Goal: Navigation & Orientation: Find specific page/section

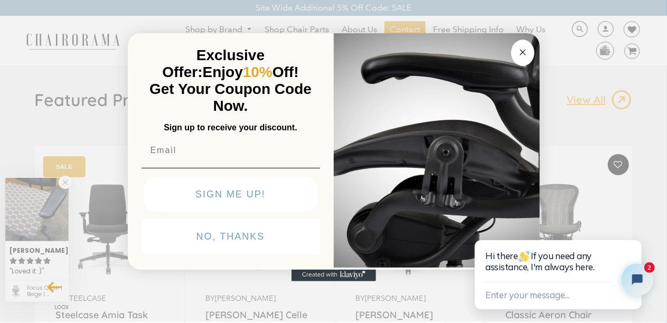
scroll to position [106, 0]
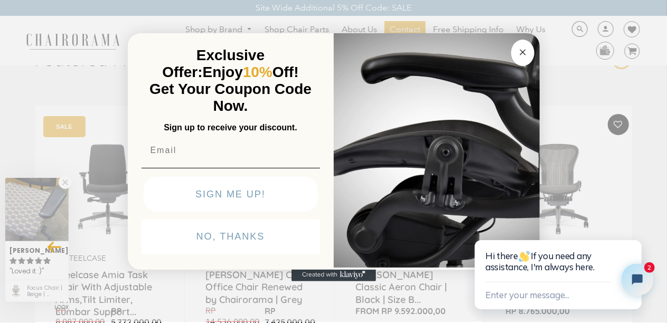
click at [521, 52] on circle "Close dialog" at bounding box center [523, 52] width 12 height 12
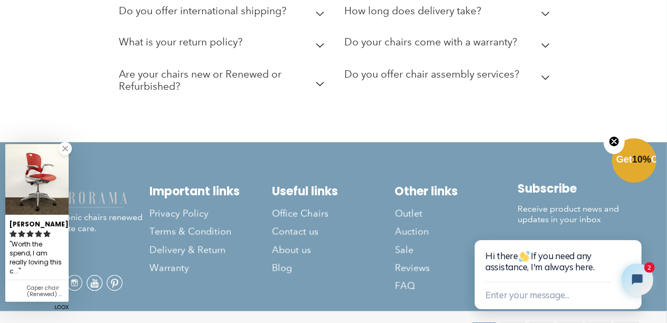
scroll to position [2983, 0]
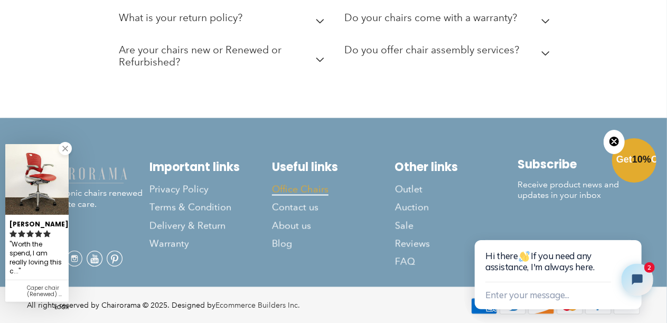
click at [311, 186] on span "Office Chairs" at bounding box center [300, 190] width 57 height 12
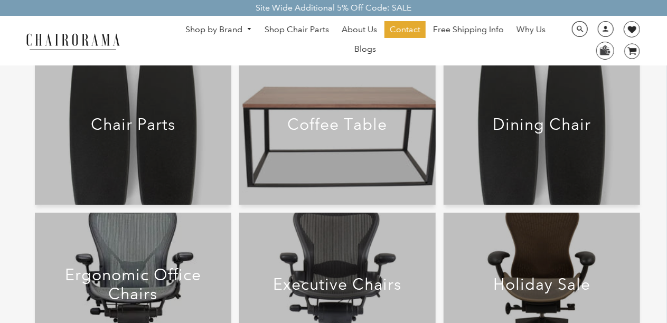
click at [160, 172] on div at bounding box center [133, 129] width 197 height 152
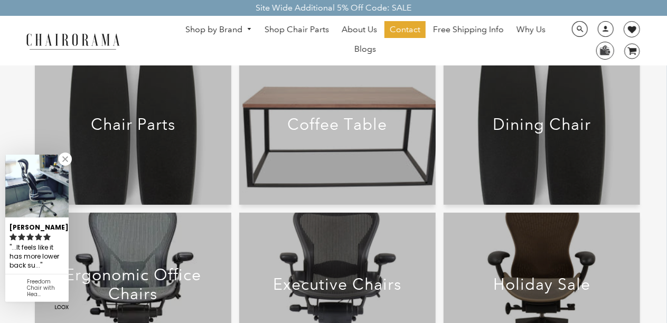
click at [146, 148] on div at bounding box center [133, 129] width 197 height 152
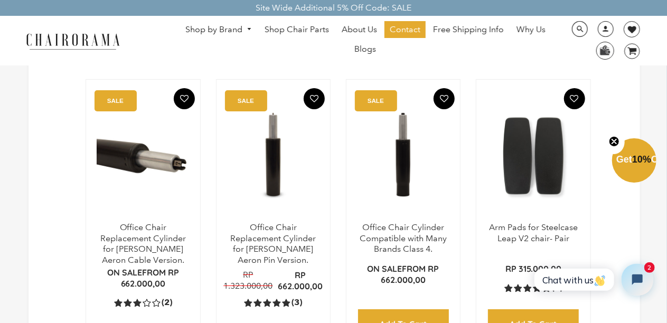
scroll to position [53, 0]
